Goal: Navigation & Orientation: Find specific page/section

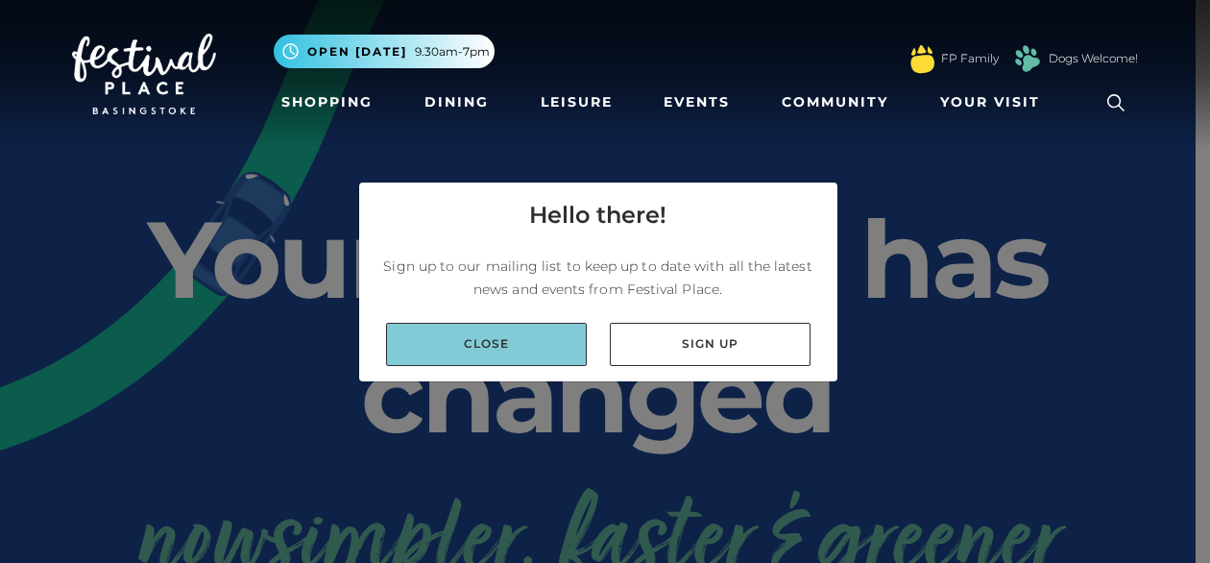
click at [511, 345] on link "Close" at bounding box center [486, 344] width 201 height 43
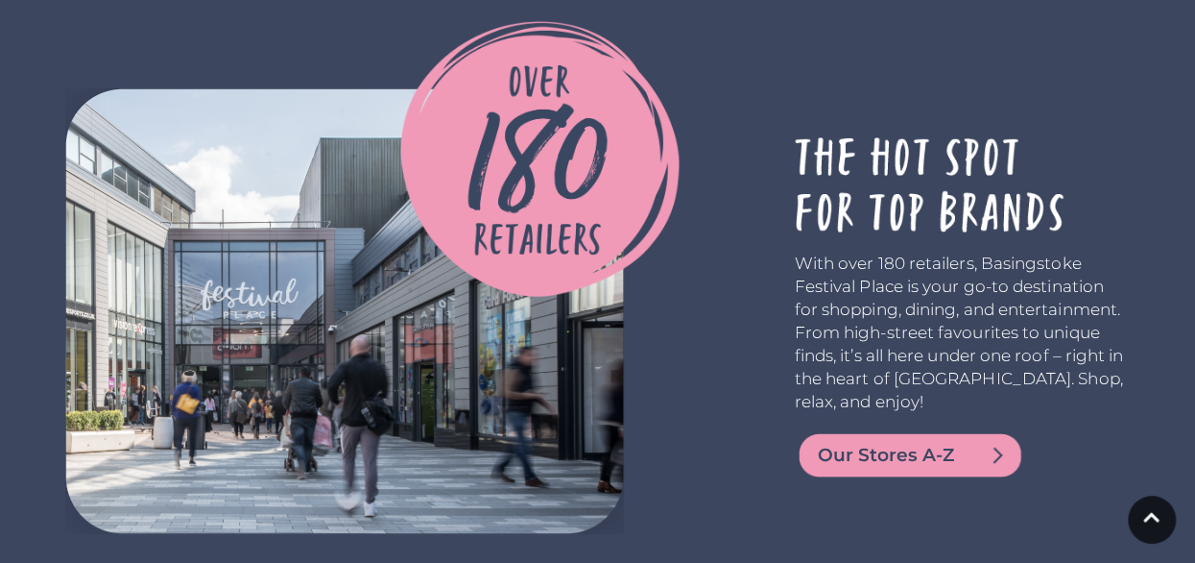
scroll to position [3456, 0]
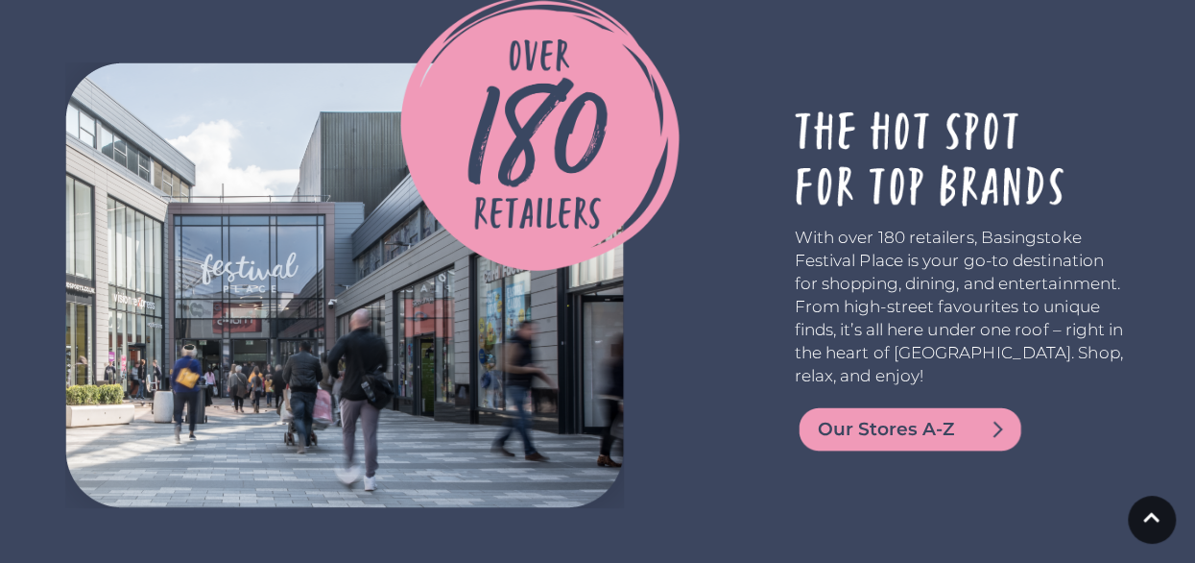
click at [900, 416] on span "Our Stores A-Z" at bounding box center [933, 429] width 230 height 27
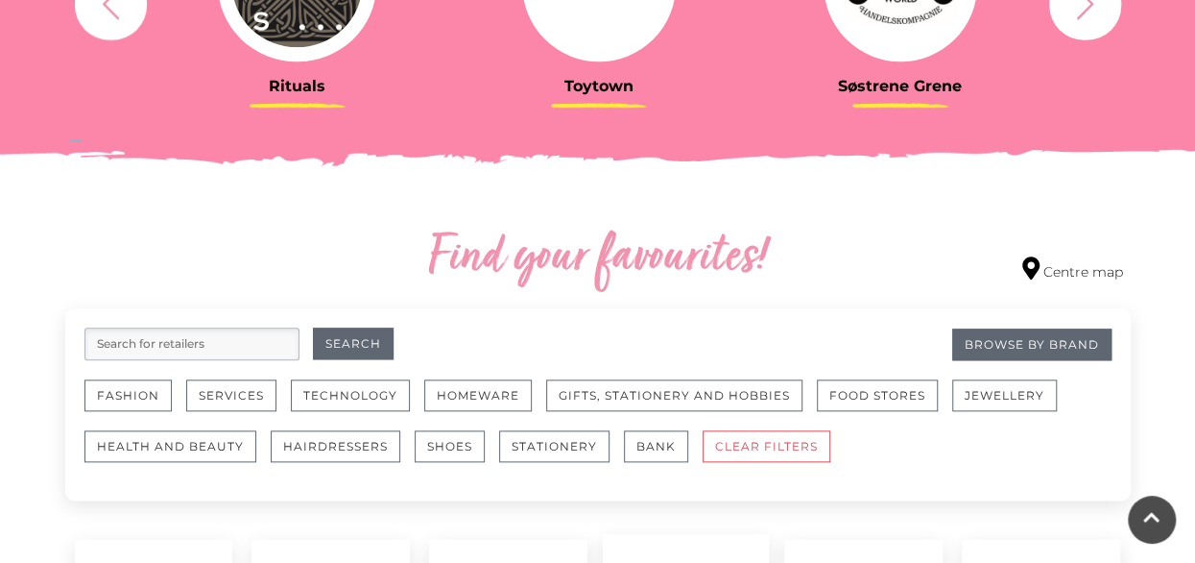
scroll to position [960, 0]
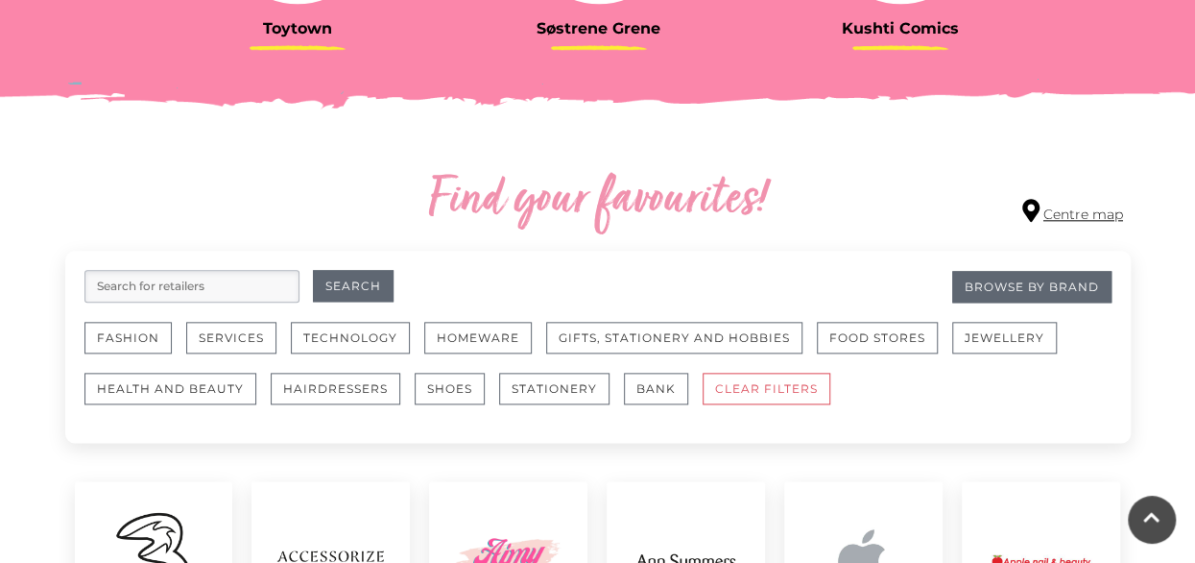
click at [1077, 214] on link "Centre map" at bounding box center [1072, 212] width 101 height 26
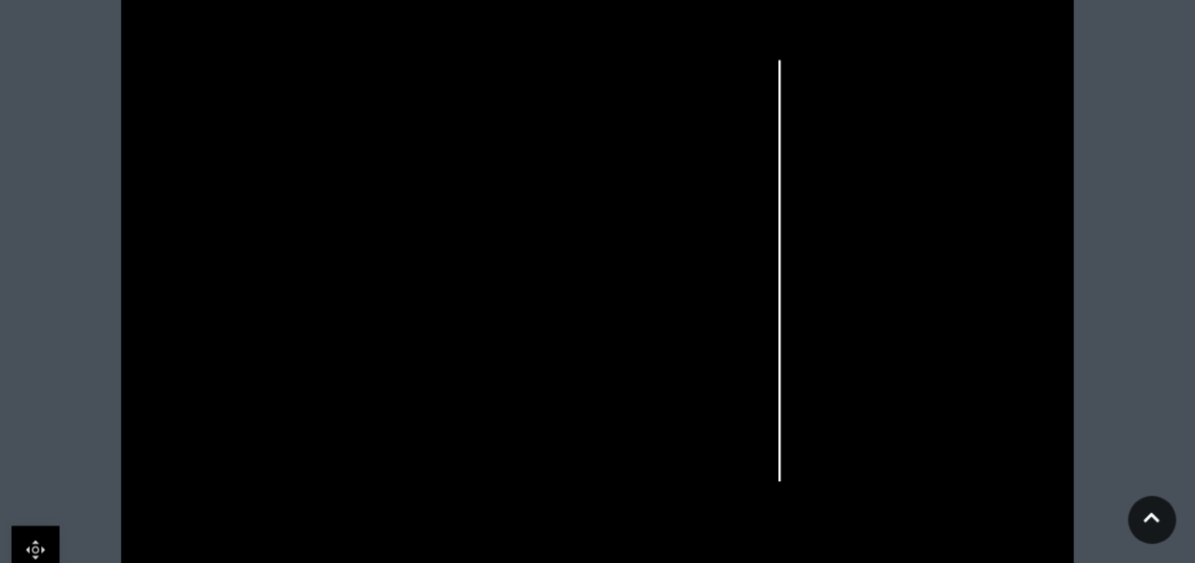
scroll to position [672, 0]
